Goal: Information Seeking & Learning: Learn about a topic

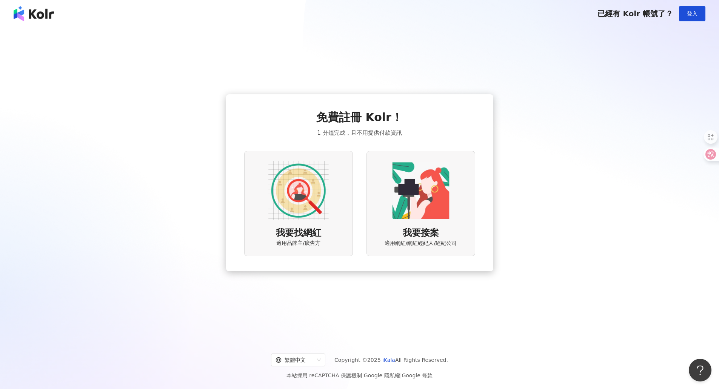
click at [707, 15] on div "已經有 Kolr 帳號了？ 登入" at bounding box center [359, 13] width 719 height 27
click at [701, 12] on button "登入" at bounding box center [692, 13] width 26 height 15
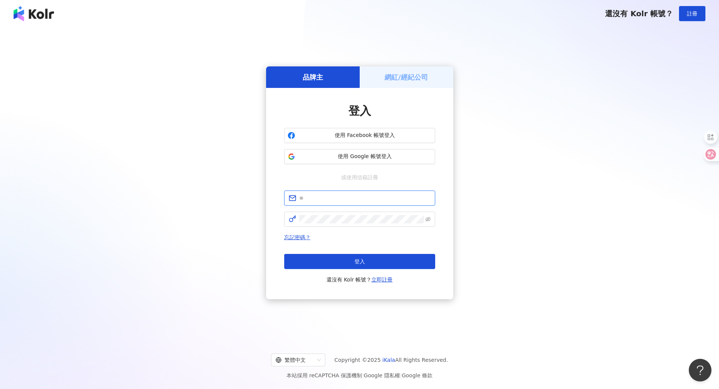
type input "**********"
click at [370, 267] on button "登入" at bounding box center [359, 261] width 151 height 15
type input "**********"
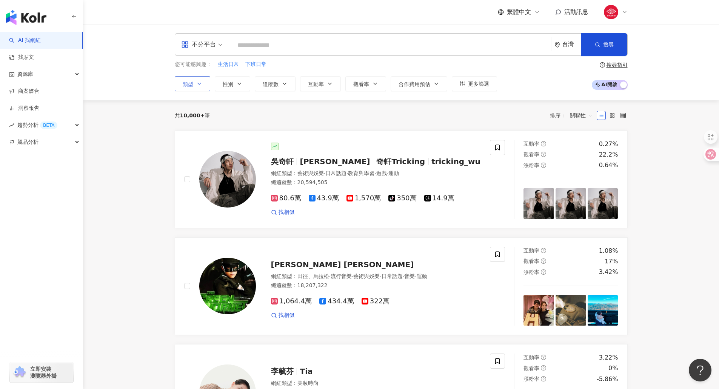
click at [203, 83] on button "類型" at bounding box center [192, 83] width 35 height 15
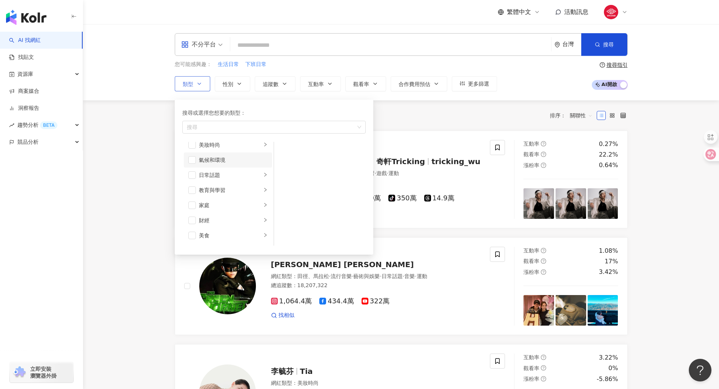
scroll to position [38, 0]
click at [256, 174] on li "教育與學習" at bounding box center [228, 173] width 88 height 15
click at [256, 188] on li "家庭" at bounding box center [228, 188] width 88 height 15
click at [285, 166] on span "button" at bounding box center [284, 166] width 8 height 8
click at [283, 151] on span "button" at bounding box center [284, 151] width 8 height 8
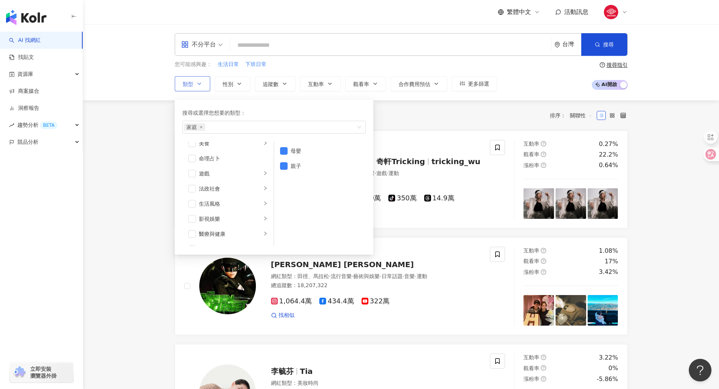
scroll to position [151, 0]
click at [239, 195] on div "醫療與健康" at bounding box center [230, 196] width 63 height 8
click at [286, 147] on span "button" at bounding box center [284, 151] width 8 height 8
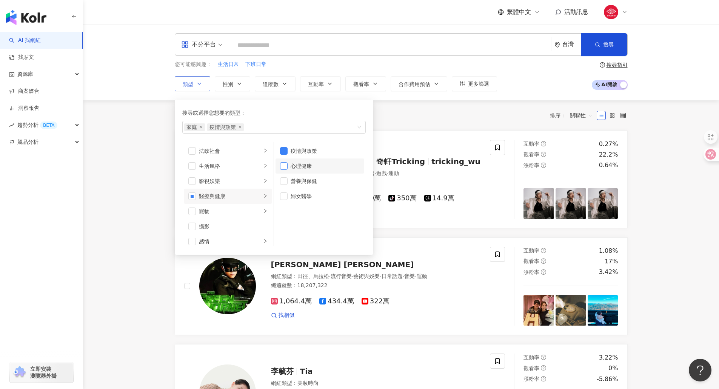
click at [284, 166] on span "button" at bounding box center [284, 166] width 8 height 8
click at [283, 183] on span "button" at bounding box center [284, 181] width 8 height 8
click at [280, 196] on span "button" at bounding box center [284, 196] width 8 height 8
click at [241, 189] on div "科技" at bounding box center [230, 191] width 63 height 8
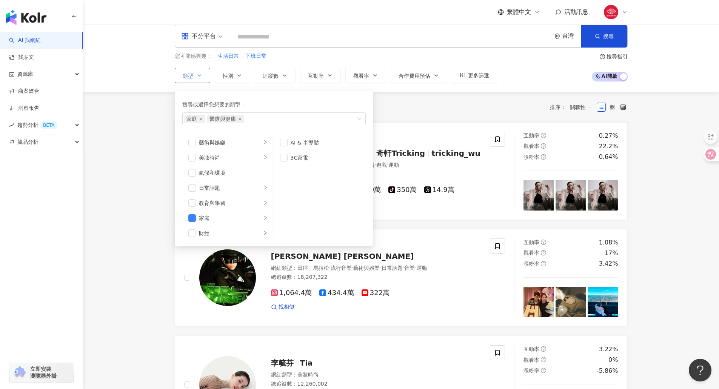
scroll to position [0, 0]
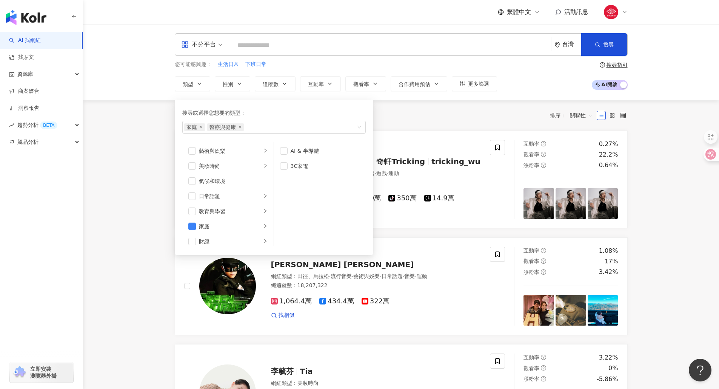
click at [406, 106] on div "共 10,000+ 筆 排序： 關聯性" at bounding box center [401, 115] width 453 height 30
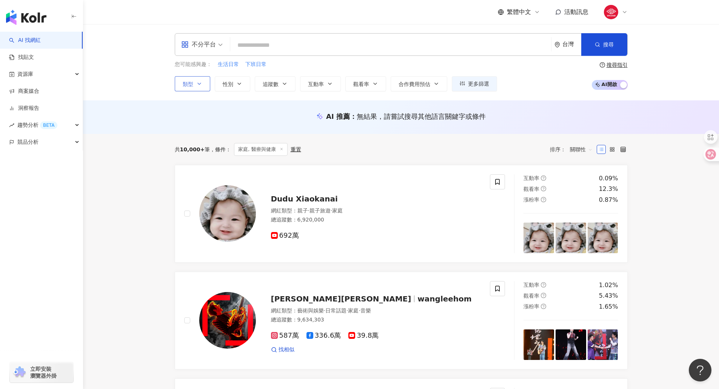
click at [192, 85] on span "類型" at bounding box center [188, 84] width 11 height 6
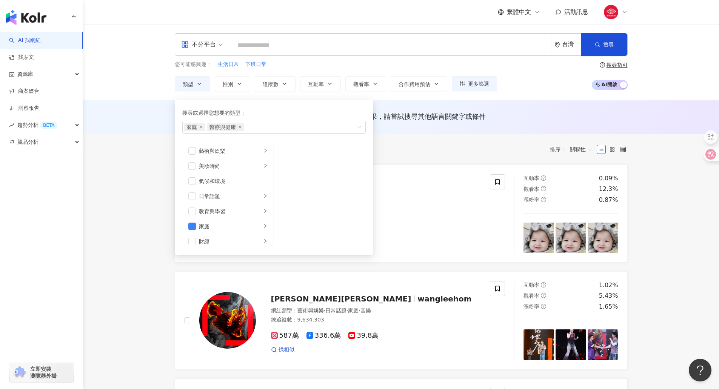
click at [407, 146] on div "共 10,000+ 筆 條件 ： 家庭, 醫療與健康 重置 排序： 關聯性" at bounding box center [401, 149] width 453 height 13
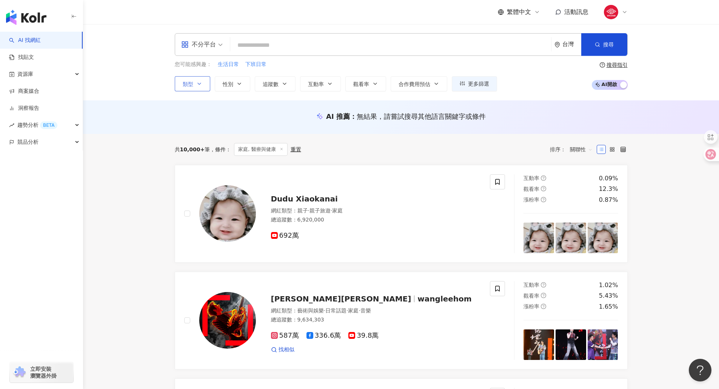
drag, startPoint x: 200, startPoint y: 82, endPoint x: 203, endPoint y: 86, distance: 4.9
click at [200, 82] on icon "button" at bounding box center [199, 84] width 6 height 6
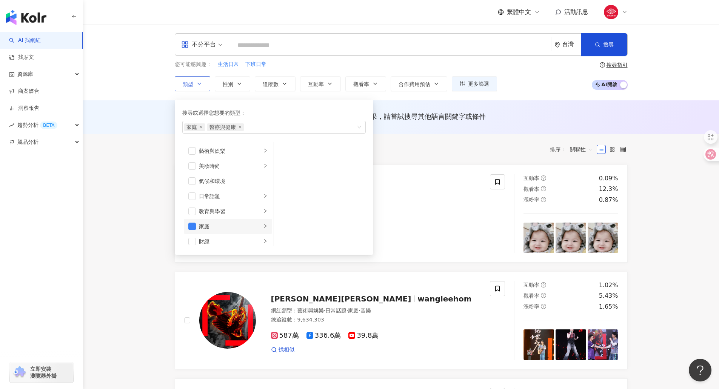
click at [198, 228] on li "家庭" at bounding box center [228, 226] width 88 height 15
click at [403, 152] on div "共 10,000+ 筆 條件 ： 家庭, 醫療與健康 重置 排序： 關聯性" at bounding box center [401, 149] width 453 height 13
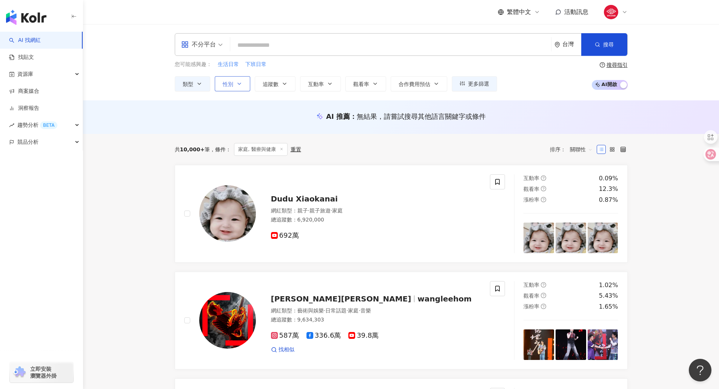
click at [235, 90] on button "性別" at bounding box center [232, 83] width 35 height 15
click at [234, 114] on span "不限" at bounding box center [236, 113] width 17 height 8
click at [390, 142] on div "共 10,000+ 筆 條件 ： 家庭, 醫療與健康 重置 排序： 關聯性" at bounding box center [401, 149] width 453 height 31
click at [606, 44] on span "搜尋" at bounding box center [608, 45] width 11 height 6
click at [180, 95] on div "不分平台 台灣 搜尋 您可能感興趣： 生活日常 下班日常 類型 性別 追蹤數 互動率 觀看率 合作費用預估 更多篩選 不限 女 男 其他 搜尋指引 AI 開啟…" at bounding box center [401, 62] width 636 height 76
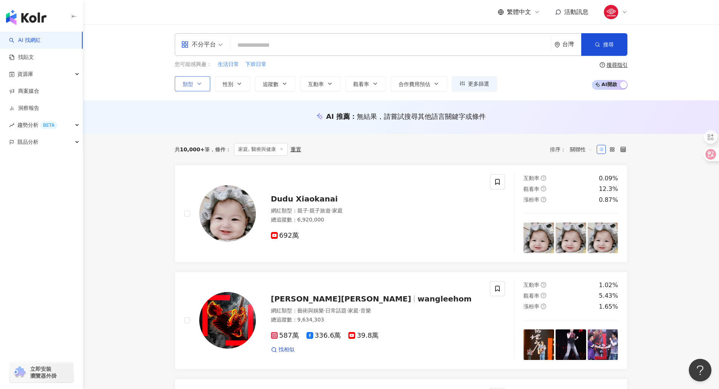
click at [201, 80] on button "類型" at bounding box center [192, 83] width 35 height 15
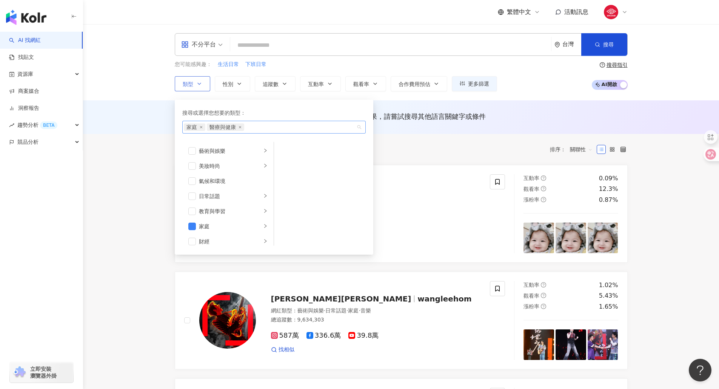
click at [203, 128] on span "家庭" at bounding box center [195, 127] width 22 height 8
click at [202, 128] on icon "close" at bounding box center [201, 127] width 3 height 3
click at [215, 126] on icon "close" at bounding box center [216, 127] width 3 height 3
click at [297, 46] on input "search" at bounding box center [390, 45] width 315 height 14
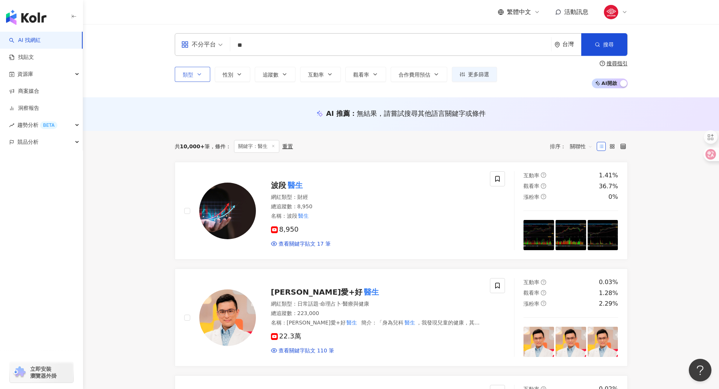
click at [269, 45] on input "**" at bounding box center [390, 45] width 315 height 14
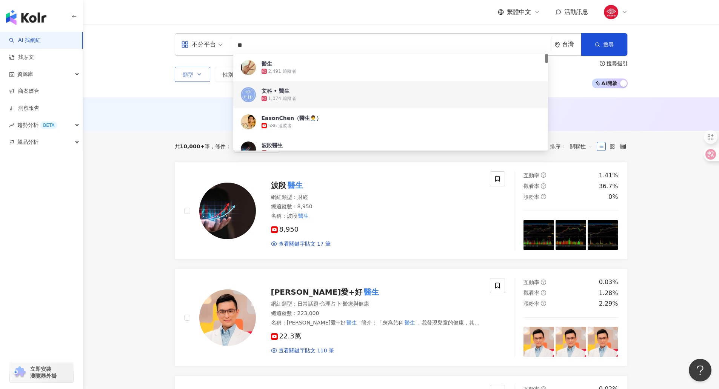
type input "*"
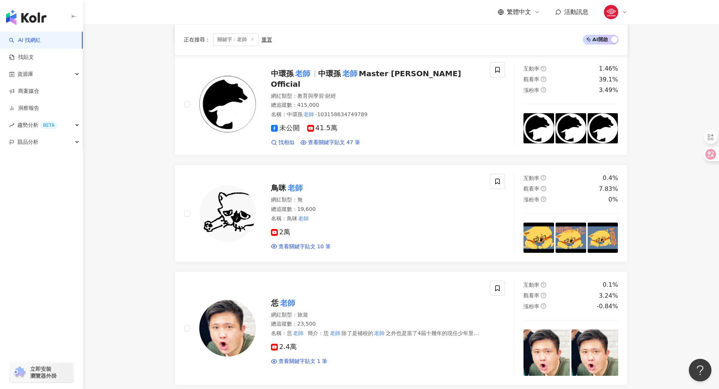
scroll to position [830, 0]
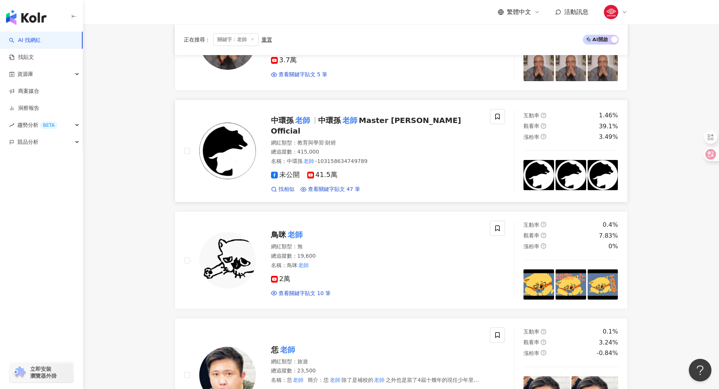
click at [327, 116] on span "中環孫" at bounding box center [329, 120] width 23 height 9
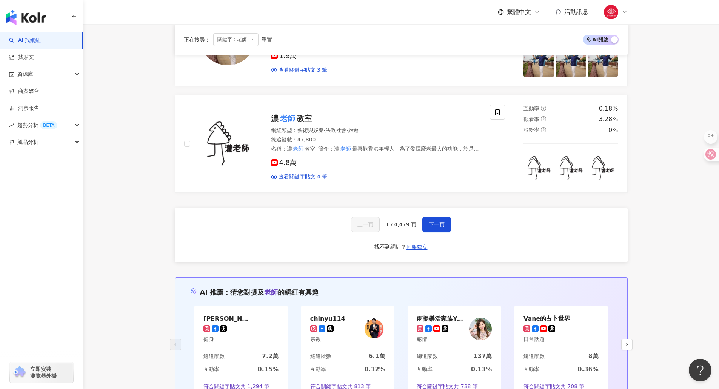
scroll to position [1321, 0]
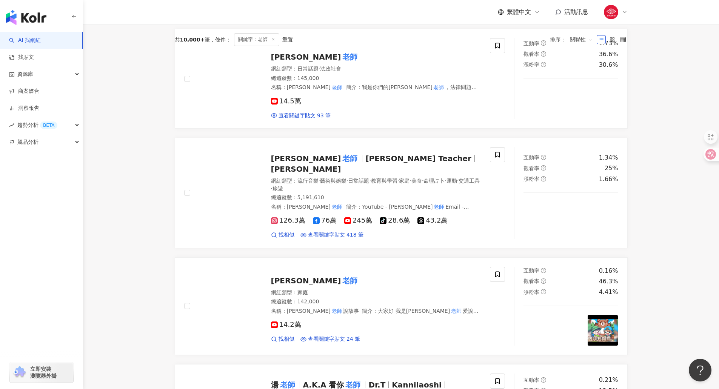
scroll to position [0, 0]
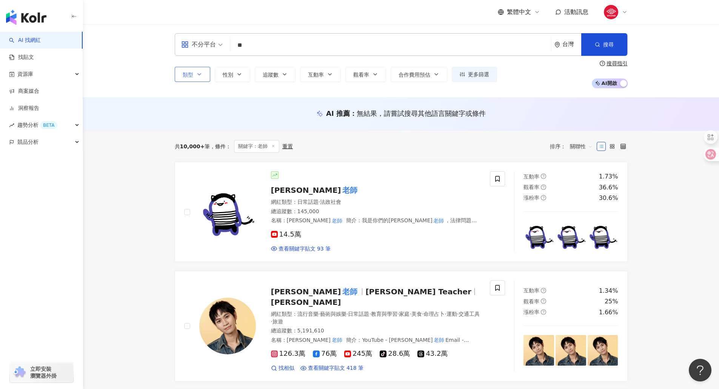
click at [265, 49] on input "**" at bounding box center [390, 45] width 315 height 14
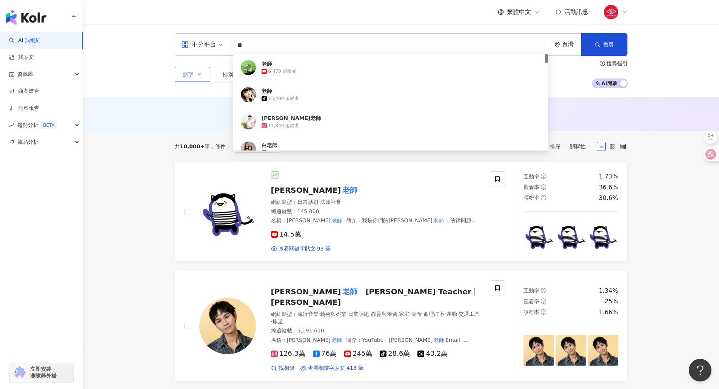
type input "*"
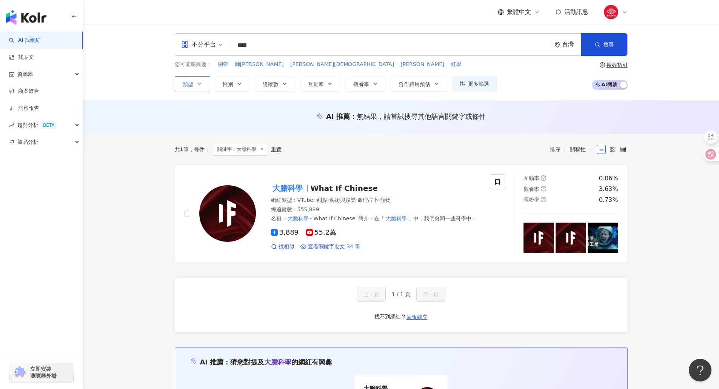
click at [647, 215] on main "不分平台 **** 台灣 搜尋 62b51488-1af8-40c5-959f-09330d3c042b 大膽科學 555,889 追蹤者 搜尋名稱、敘述、貼…" at bounding box center [401, 326] width 636 height 605
click at [382, 183] on div "大膽科學 What If Chinese" at bounding box center [376, 188] width 210 height 11
click at [293, 40] on input "****" at bounding box center [390, 45] width 315 height 14
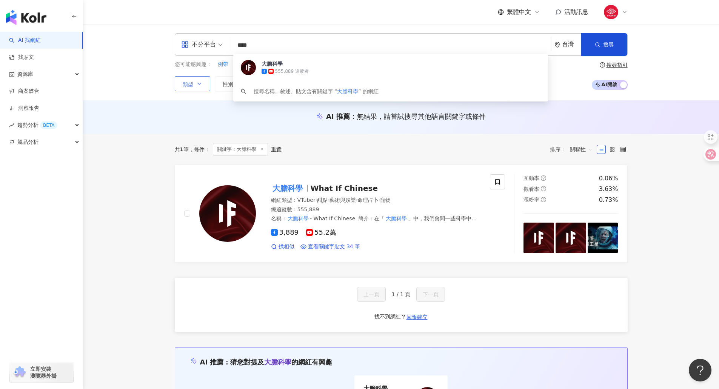
drag, startPoint x: 258, startPoint y: 43, endPoint x: 179, endPoint y: 43, distance: 78.5
click at [179, 43] on div "不分平台 **** 台灣 搜尋 62b51488-1af8-40c5-959f-09330d3c042b 大膽科學 555,889 追蹤者 搜尋名稱、敘述、貼…" at bounding box center [401, 44] width 453 height 23
type input "*"
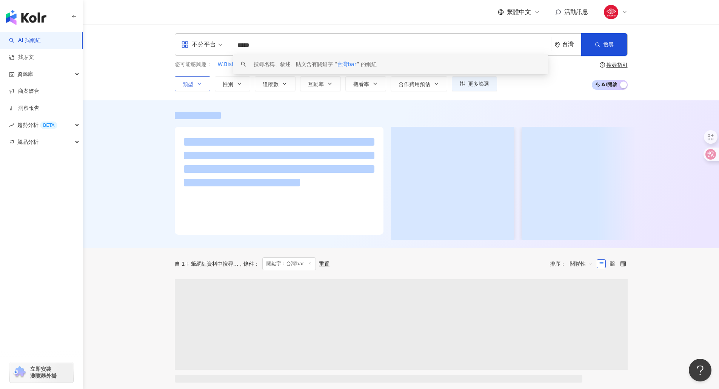
type input "*****"
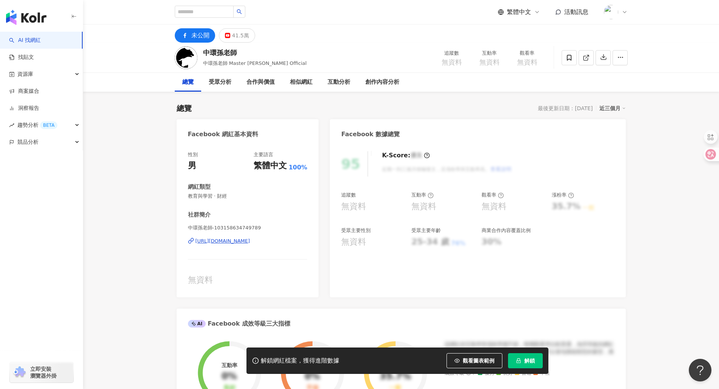
click at [223, 87] on div "受眾分析" at bounding box center [220, 82] width 38 height 19
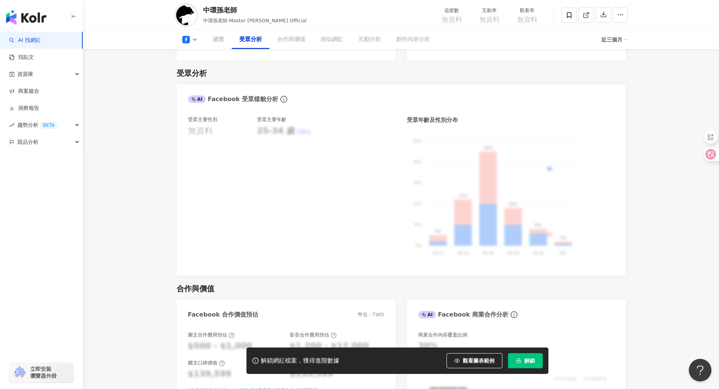
click at [219, 40] on div "總覽" at bounding box center [218, 39] width 11 height 9
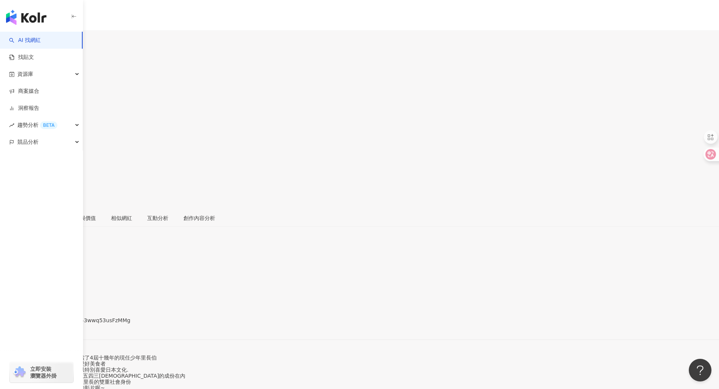
click at [289, 233] on div "總覽 最後更新日期：2025/8/1 近三個月" at bounding box center [359, 245] width 719 height 24
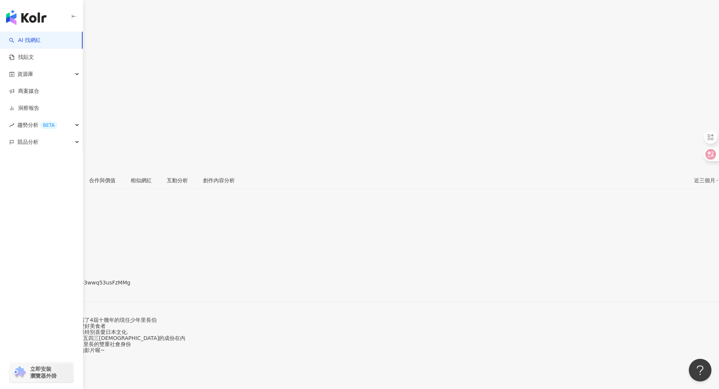
scroll to position [113, 0]
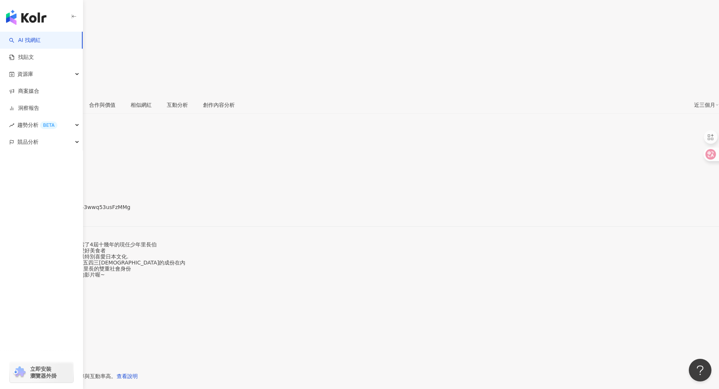
click at [16, 326] on span "看更多" at bounding box center [8, 329] width 16 height 6
click at [279, 129] on body "AI 找網紅 找貼文 資源庫 商案媒合 洞察報告 趨勢分析 BETA 競品分析 立即安裝 瀏覽器外掛 繁體中文 活動訊息 2.4萬 恁老師 追蹤數 23,50…" at bounding box center [359, 81] width 719 height 389
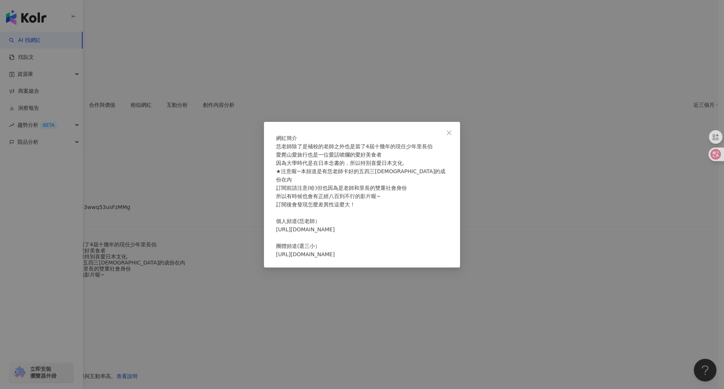
click at [451, 123] on div "網紅簡介 恁老師除了是補校的老師之外也是當了4屆十幾年的現任少年里長伯 愛爬山愛旅行也是一位愛話唬爛的愛好美食者 因為大學時代是在日本念書的，所以特別喜愛日本…" at bounding box center [362, 194] width 724 height 389
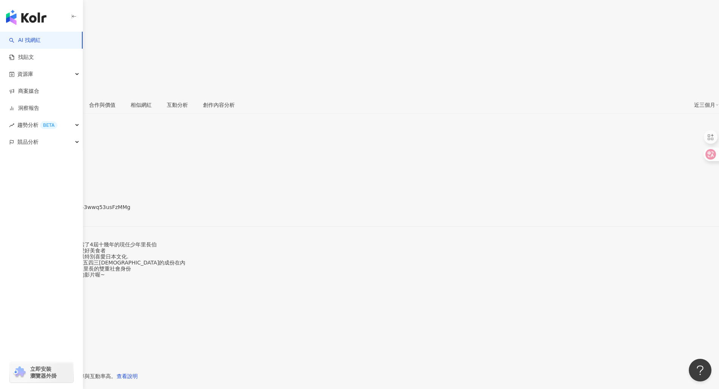
drag, startPoint x: 217, startPoint y: 13, endPoint x: 203, endPoint y: 14, distance: 14.4
click at [203, 14] on div "恁老師 追蹤數 23,500 互動率 0.1% 觀看率 3.24%" at bounding box center [359, 15] width 719 height 160
copy div "恁老師"
